Goal: Task Accomplishment & Management: Use online tool/utility

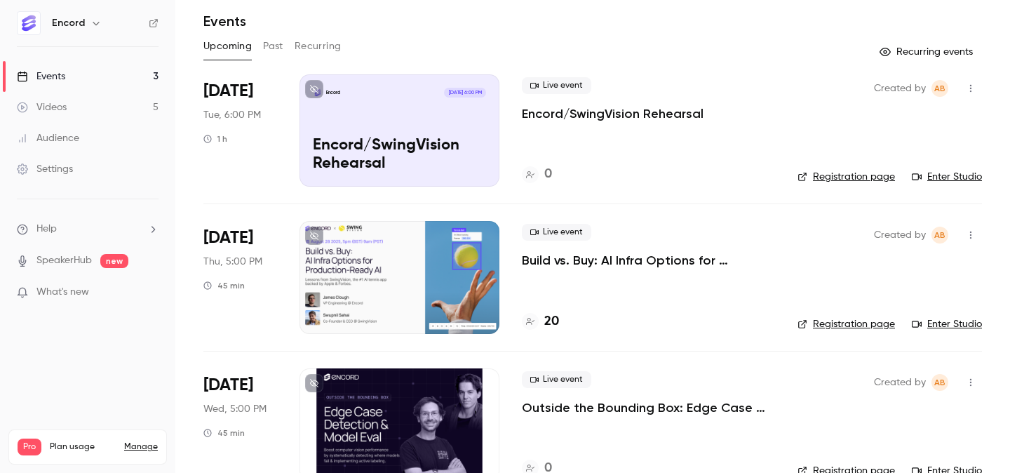
scroll to position [79, 0]
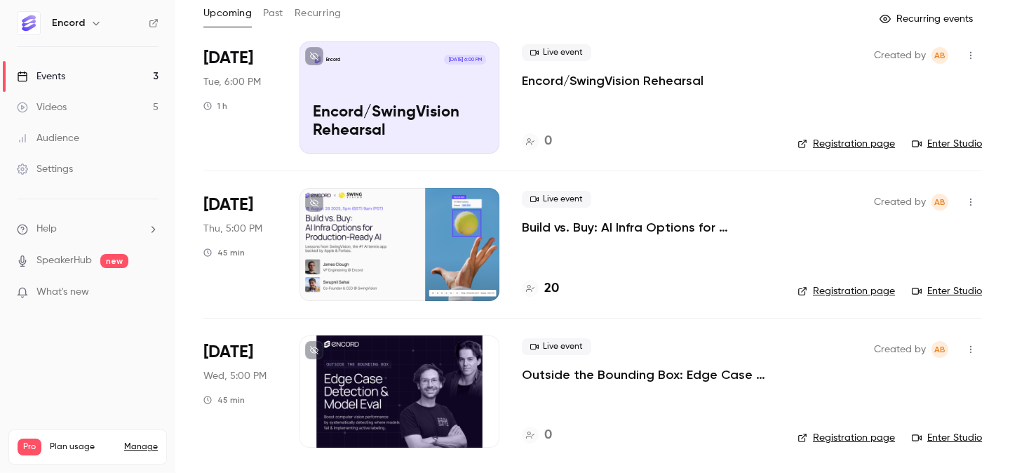
click at [618, 225] on p "Build vs. Buy: AI Infra Options for Production-Ready AI" at bounding box center [648, 227] width 253 height 17
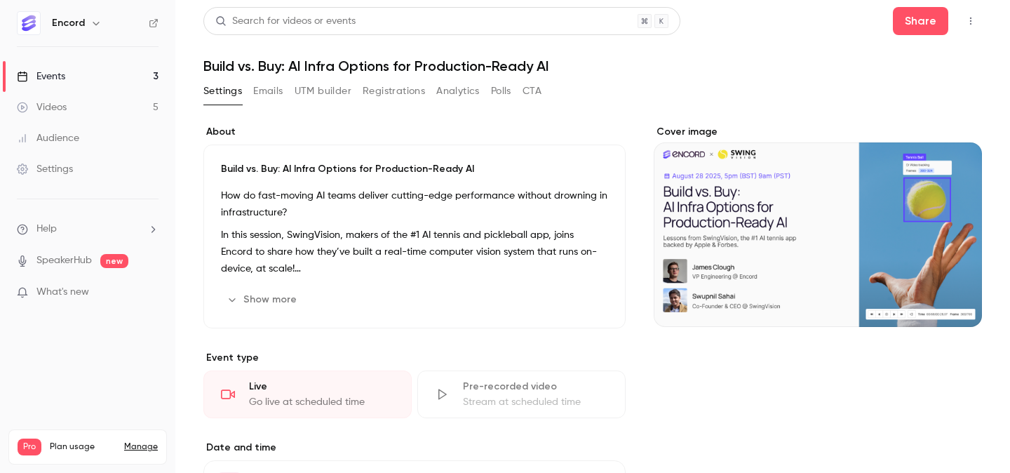
scroll to position [3, 0]
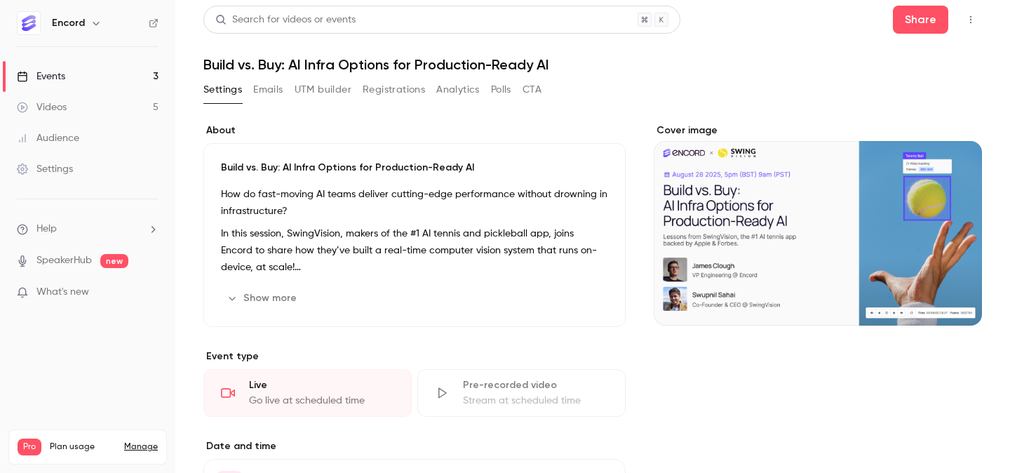
click at [499, 91] on button "Polls" at bounding box center [501, 90] width 20 height 22
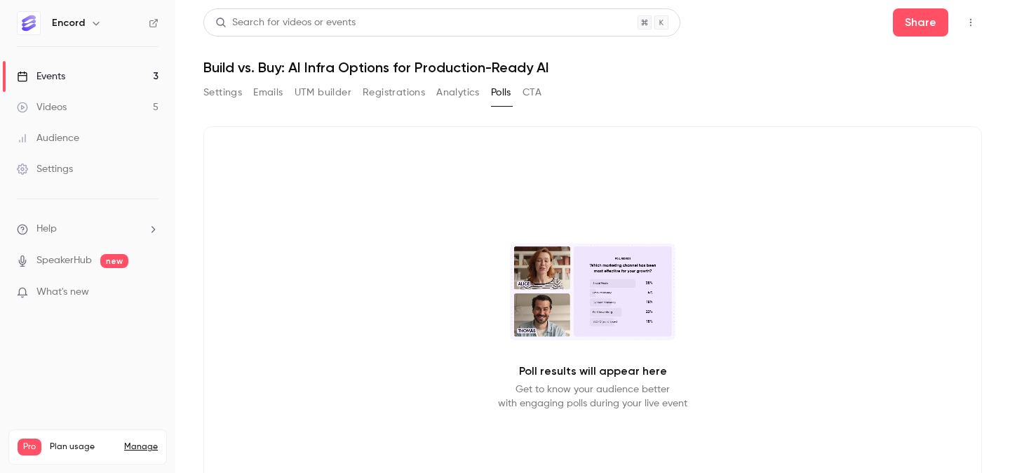
click at [279, 88] on button "Emails" at bounding box center [267, 92] width 29 height 22
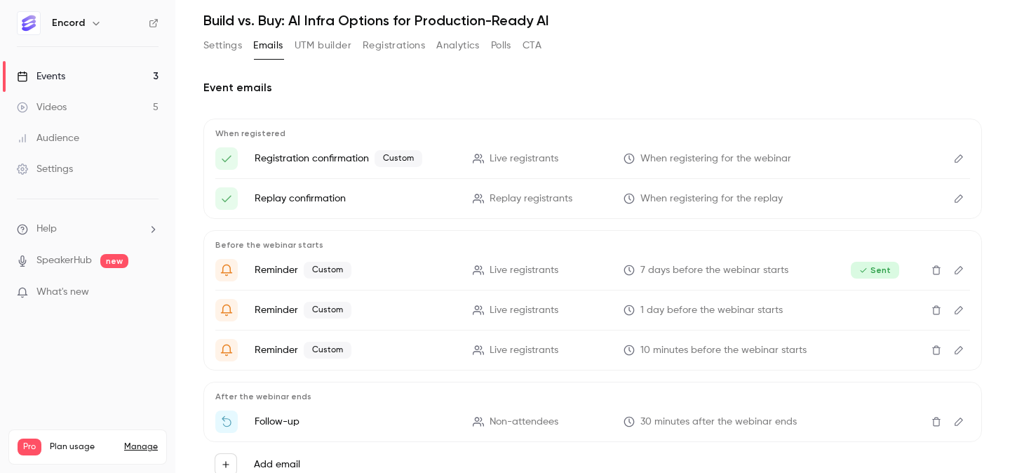
scroll to position [70, 0]
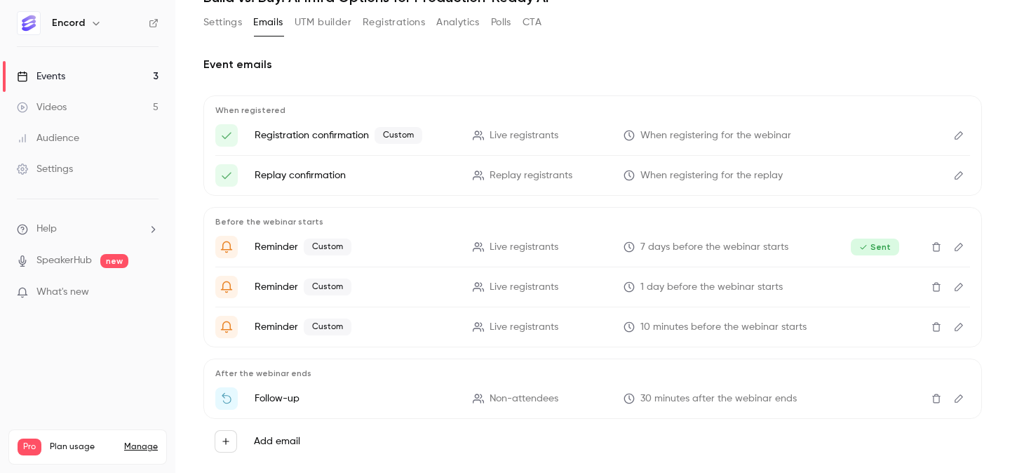
click at [500, 25] on button "Polls" at bounding box center [501, 22] width 20 height 22
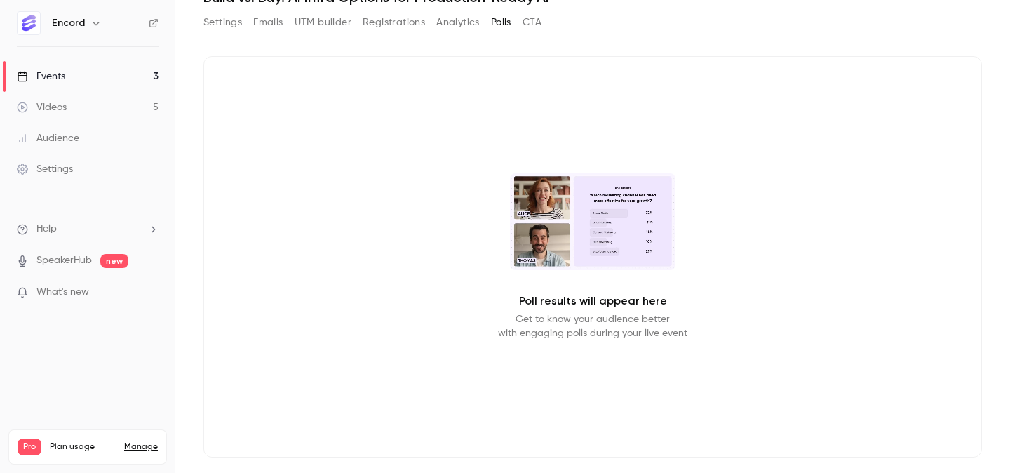
click at [554, 307] on p "Poll results will appear here" at bounding box center [593, 301] width 148 height 17
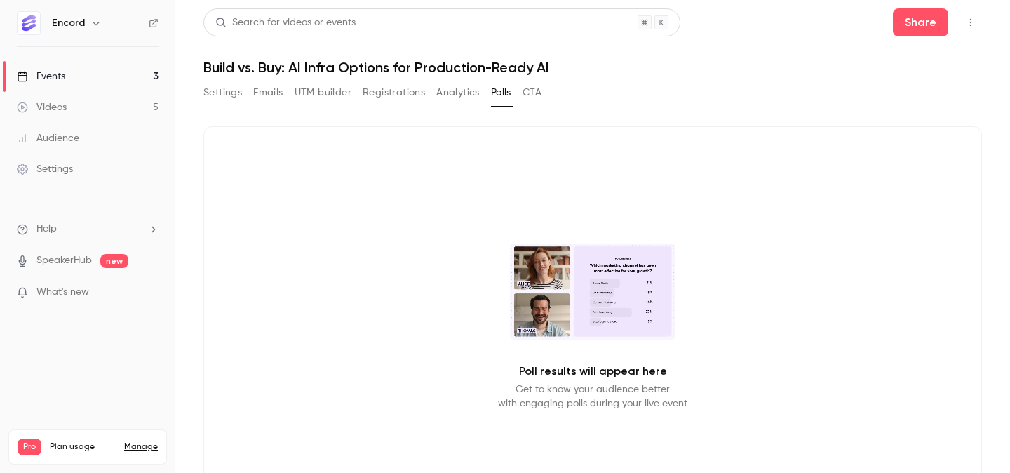
click at [528, 333] on video at bounding box center [593, 292] width 166 height 97
click at [539, 102] on button "CTA" at bounding box center [532, 92] width 19 height 22
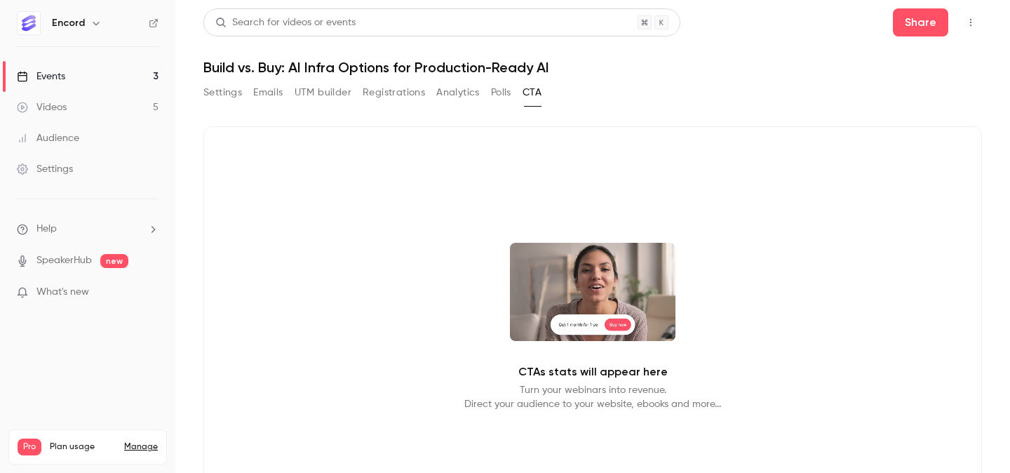
click at [208, 93] on button "Settings" at bounding box center [223, 92] width 39 height 22
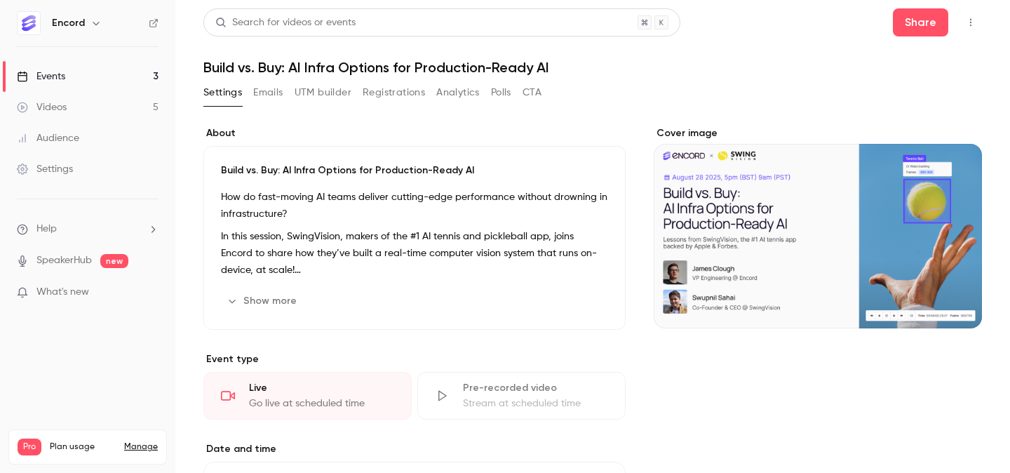
click at [258, 106] on div "Settings Emails UTM builder Registrations Analytics Polls CTA" at bounding box center [373, 95] width 338 height 28
click at [268, 91] on button "Emails" at bounding box center [267, 92] width 29 height 22
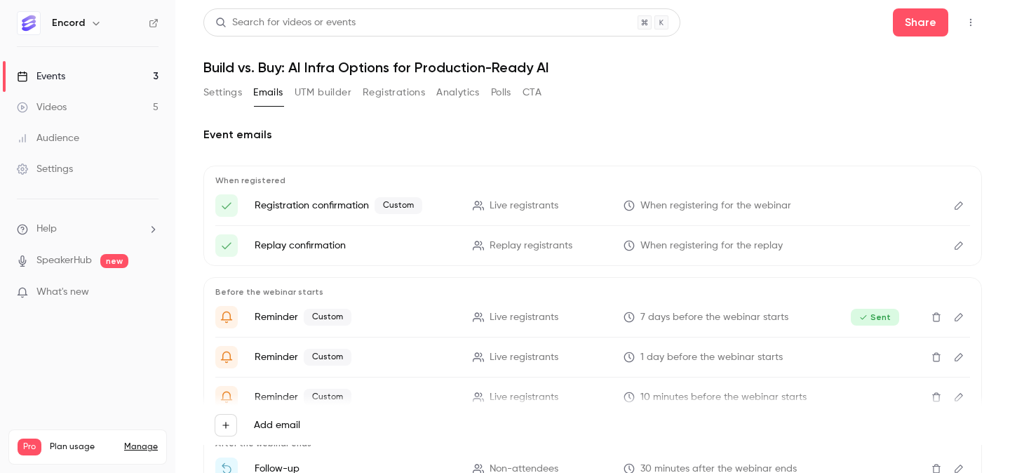
click at [322, 93] on button "UTM builder" at bounding box center [323, 92] width 57 height 22
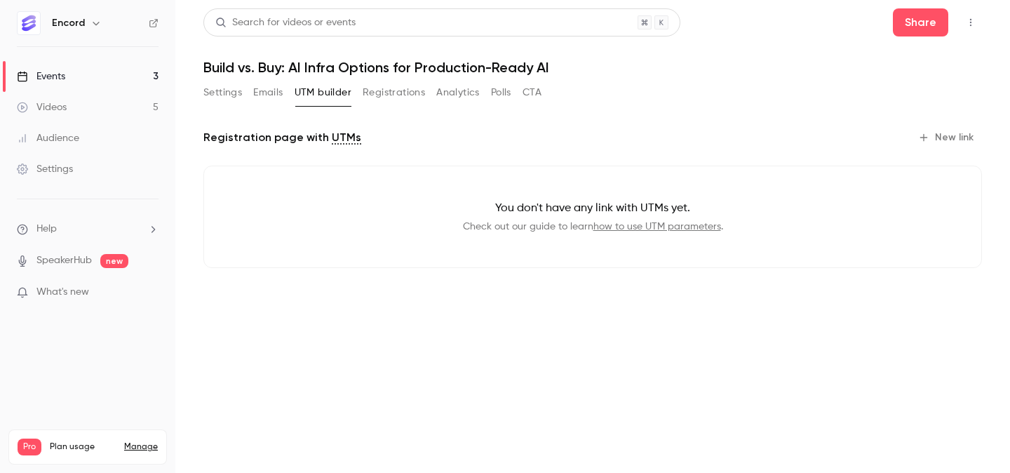
click at [405, 95] on button "Registrations" at bounding box center [394, 92] width 62 height 22
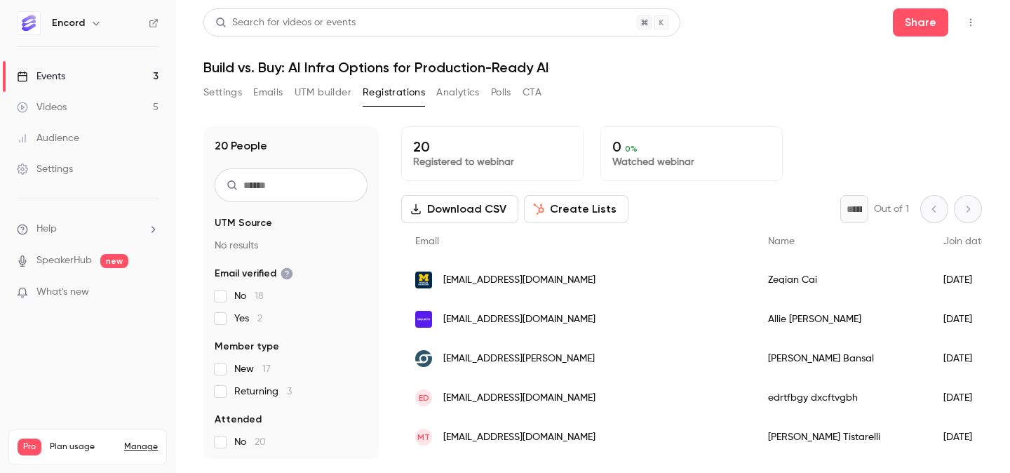
click at [451, 88] on button "Analytics" at bounding box center [458, 92] width 44 height 22
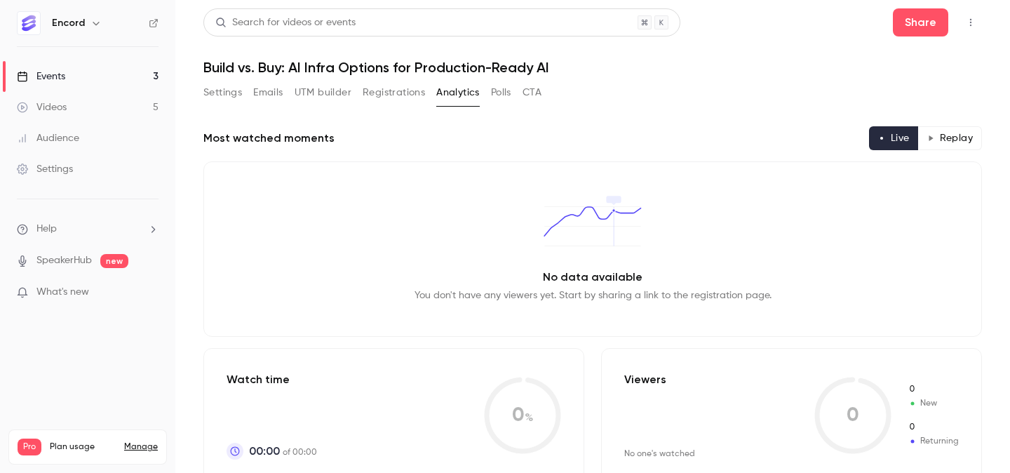
click at [498, 91] on button "Polls" at bounding box center [501, 92] width 20 height 22
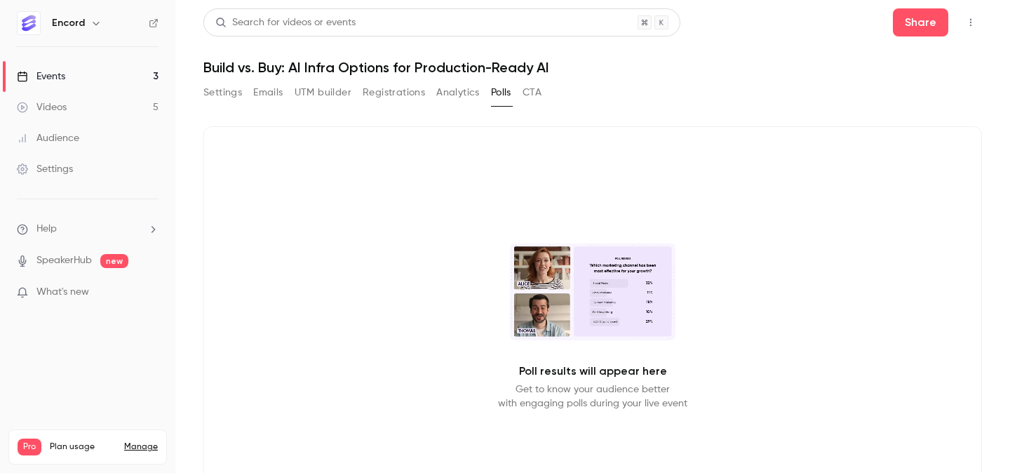
click at [573, 314] on video at bounding box center [593, 292] width 166 height 97
click at [575, 363] on p "Poll results will appear here" at bounding box center [593, 371] width 148 height 17
click at [102, 230] on li "Help" at bounding box center [88, 229] width 142 height 15
click at [212, 250] on span "Help center" at bounding box center [219, 256] width 53 height 15
click at [218, 84] on button "Settings" at bounding box center [223, 92] width 39 height 22
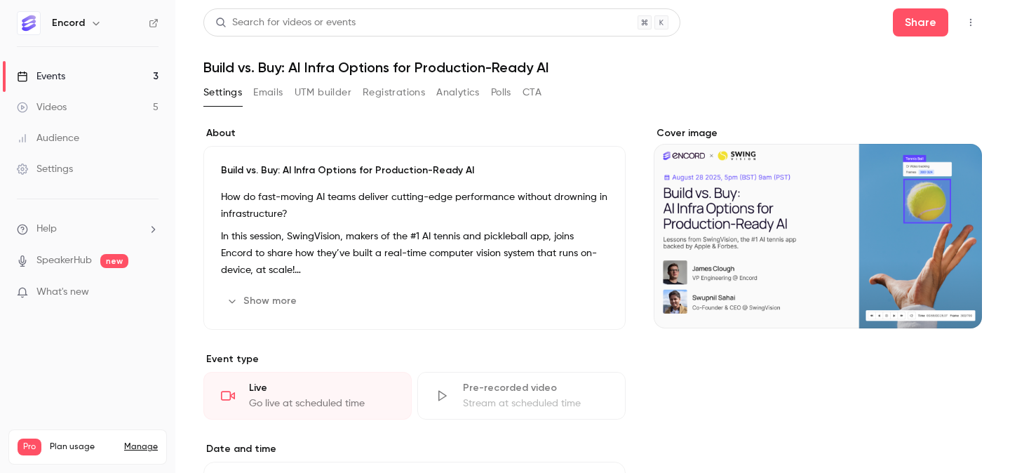
click at [81, 82] on link "Events 3" at bounding box center [87, 76] width 175 height 31
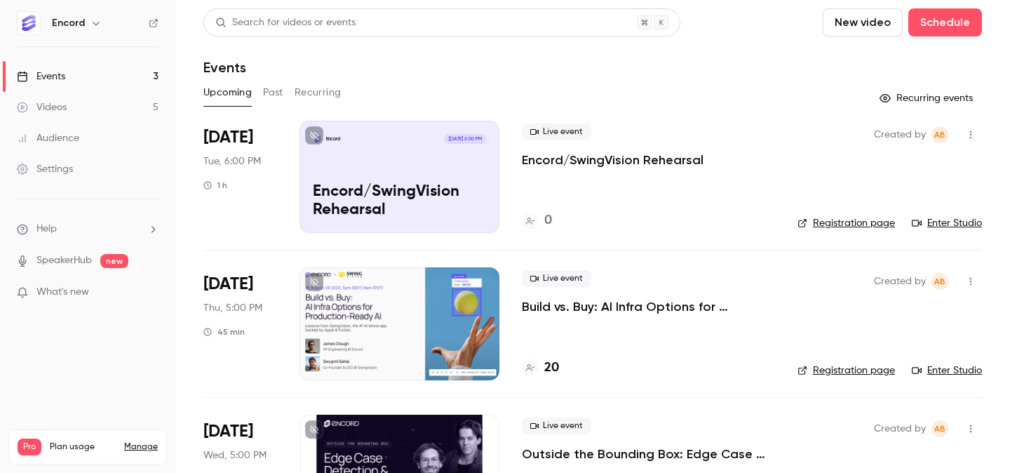
click at [611, 167] on p "Encord/SwingVision Rehearsal" at bounding box center [613, 160] width 182 height 17
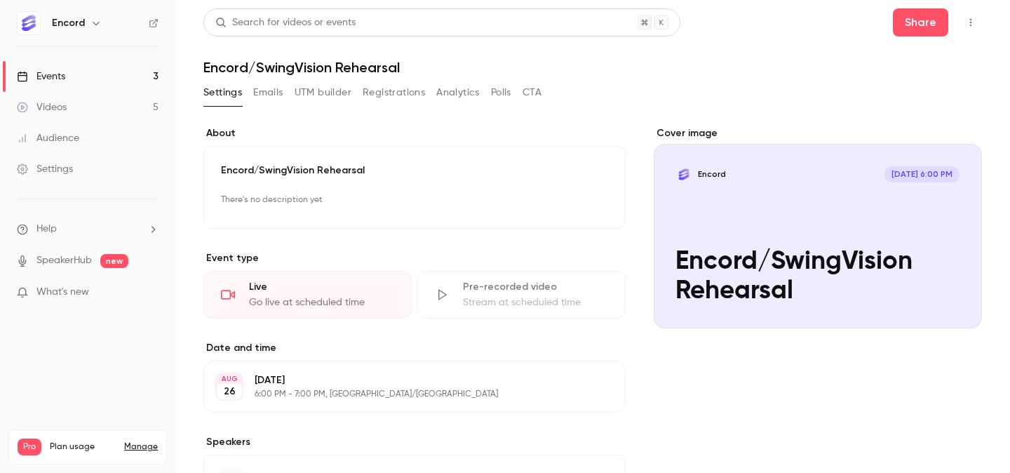
click at [497, 97] on button "Polls" at bounding box center [501, 92] width 20 height 22
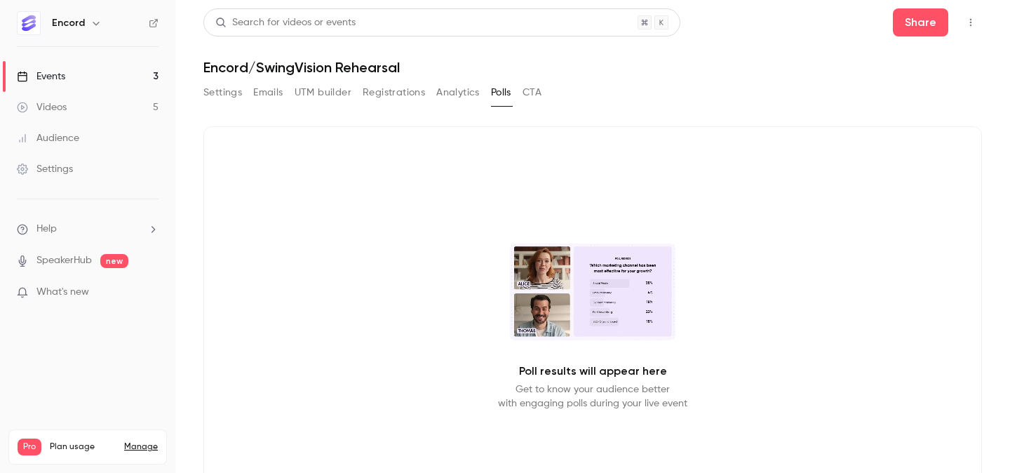
click at [982, 23] on button "button" at bounding box center [971, 22] width 22 height 22
click at [923, 97] on div "Enter Studio" at bounding box center [917, 95] width 107 height 14
click at [81, 79] on link "Events 3" at bounding box center [87, 76] width 175 height 31
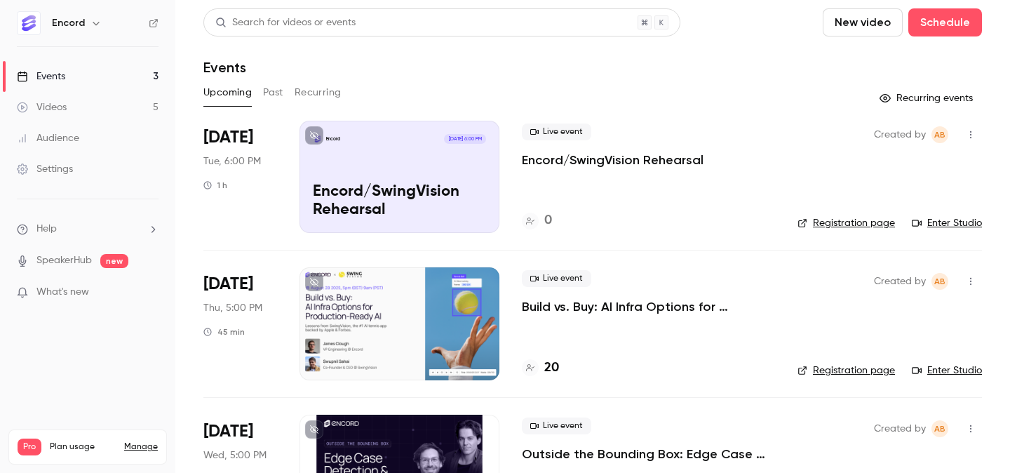
click at [585, 307] on p "Build vs. Buy: AI Infra Options for Production-Ready AI" at bounding box center [648, 306] width 253 height 17
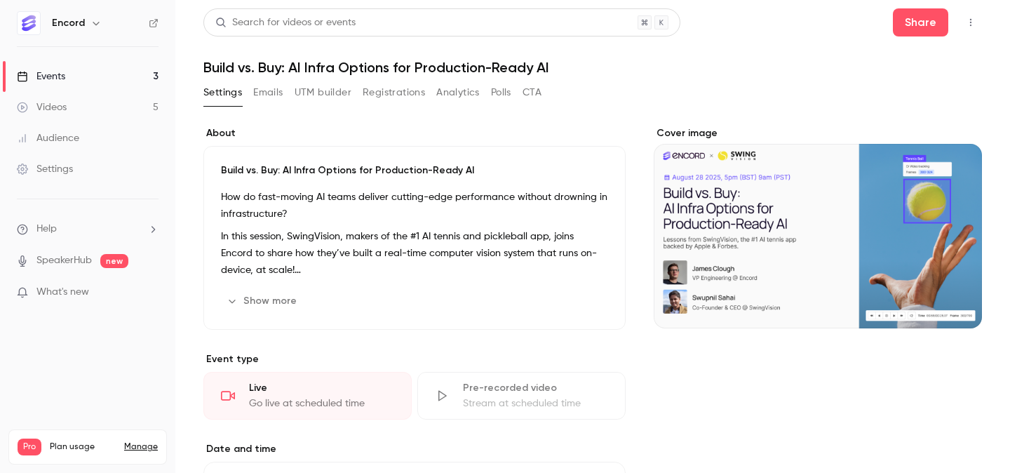
click at [973, 28] on button "button" at bounding box center [971, 22] width 22 height 22
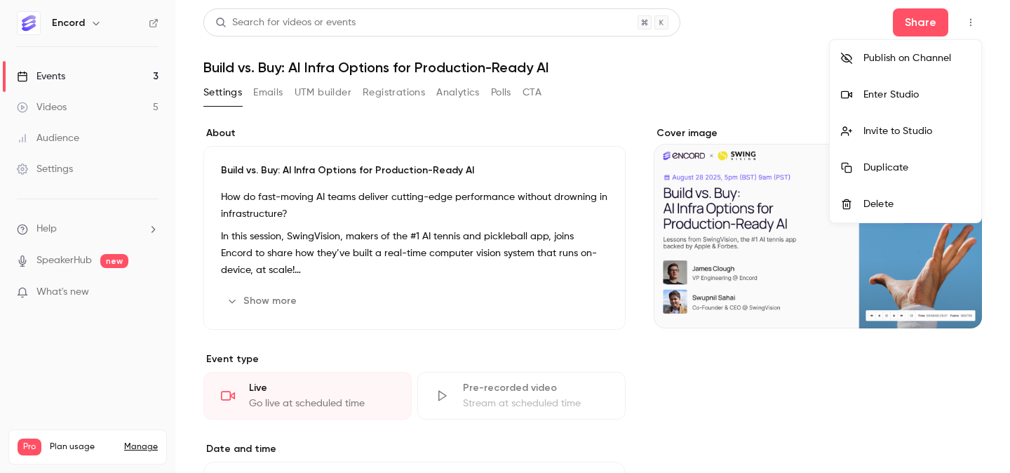
click at [950, 95] on div "Enter Studio" at bounding box center [917, 95] width 107 height 14
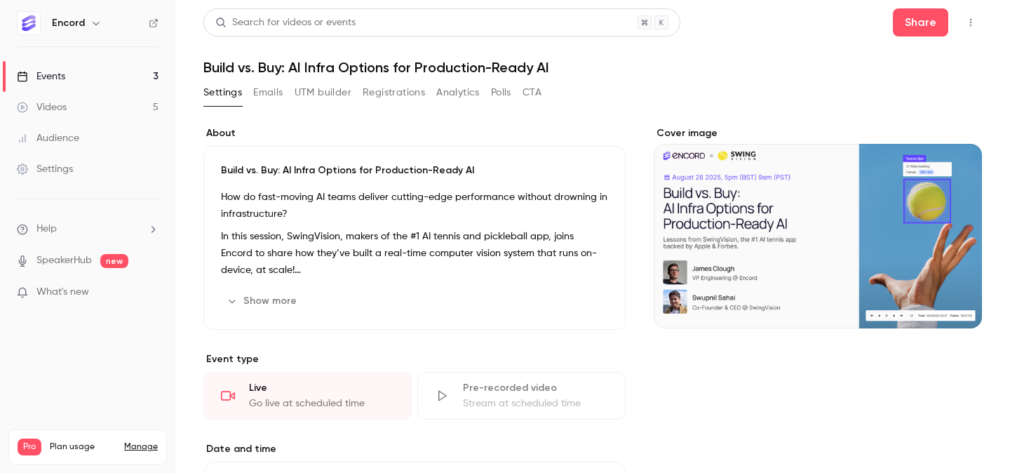
click at [99, 81] on link "Events 3" at bounding box center [87, 76] width 175 height 31
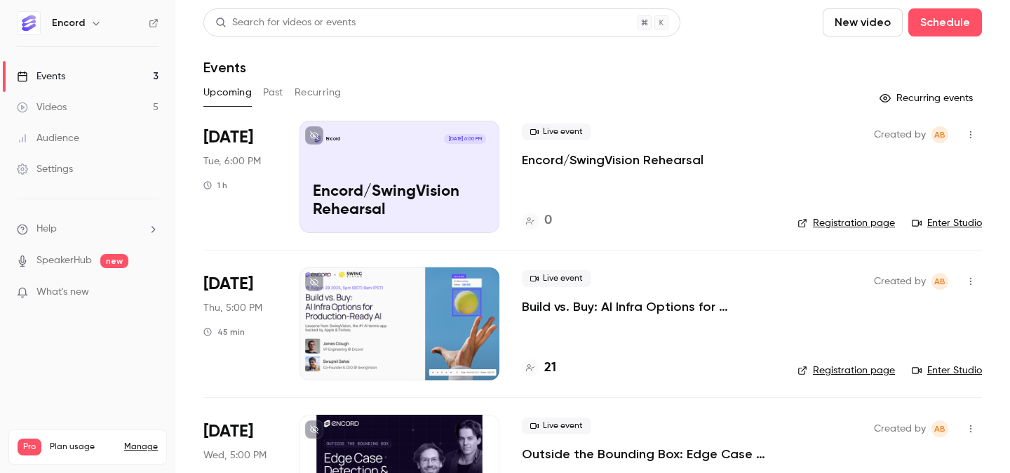
scroll to position [79, 0]
